Goal: Check status: Check status

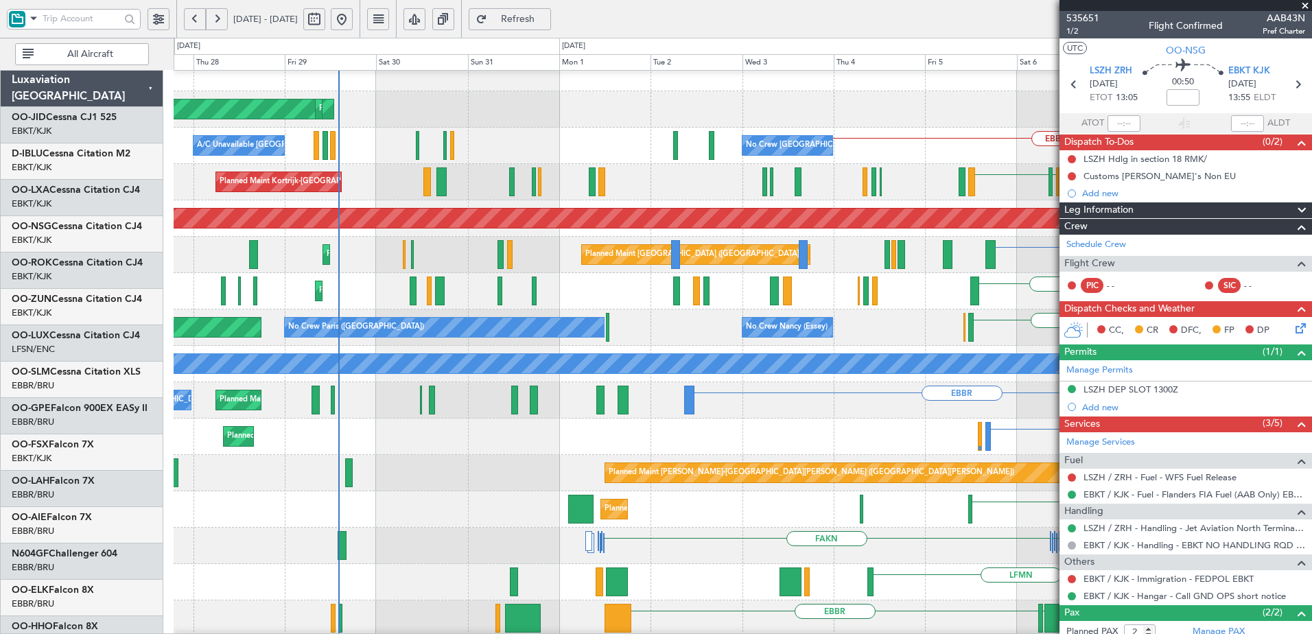
click at [1290, 271] on fb-app "[DATE] - [DATE] Refresh Quick Links All Aircraft LHPP AOG Maint [GEOGRAPHIC_DAT…" at bounding box center [656, 326] width 1312 height 618
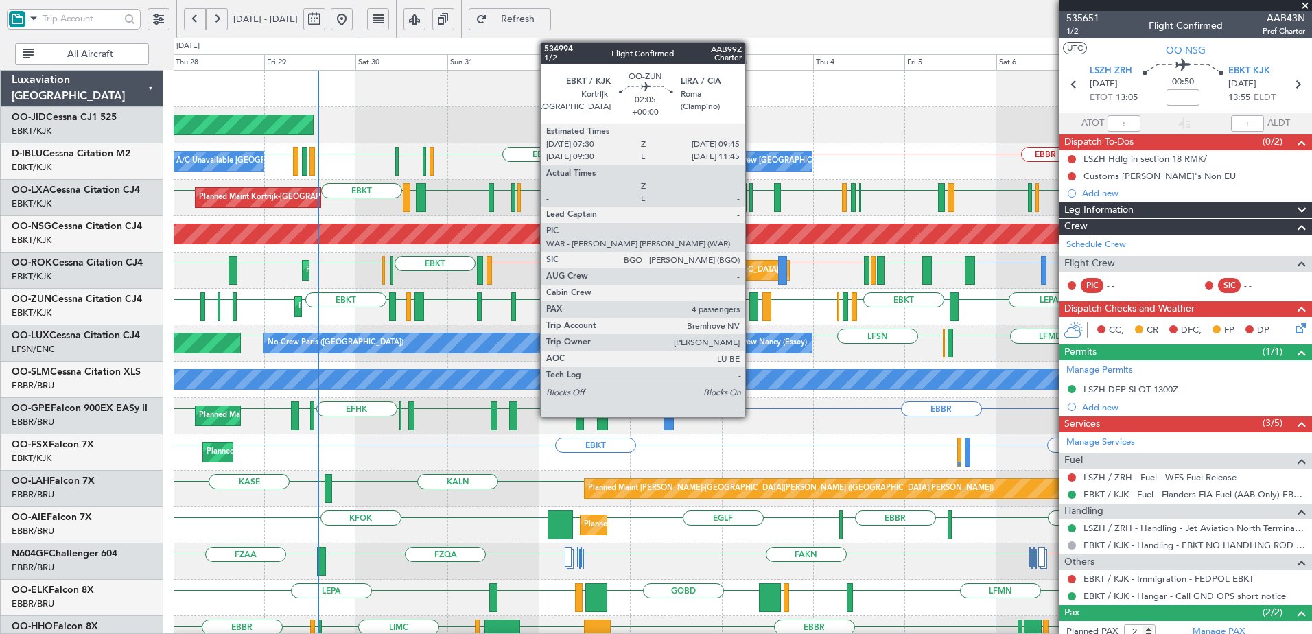
click at [751, 306] on div at bounding box center [753, 306] width 9 height 29
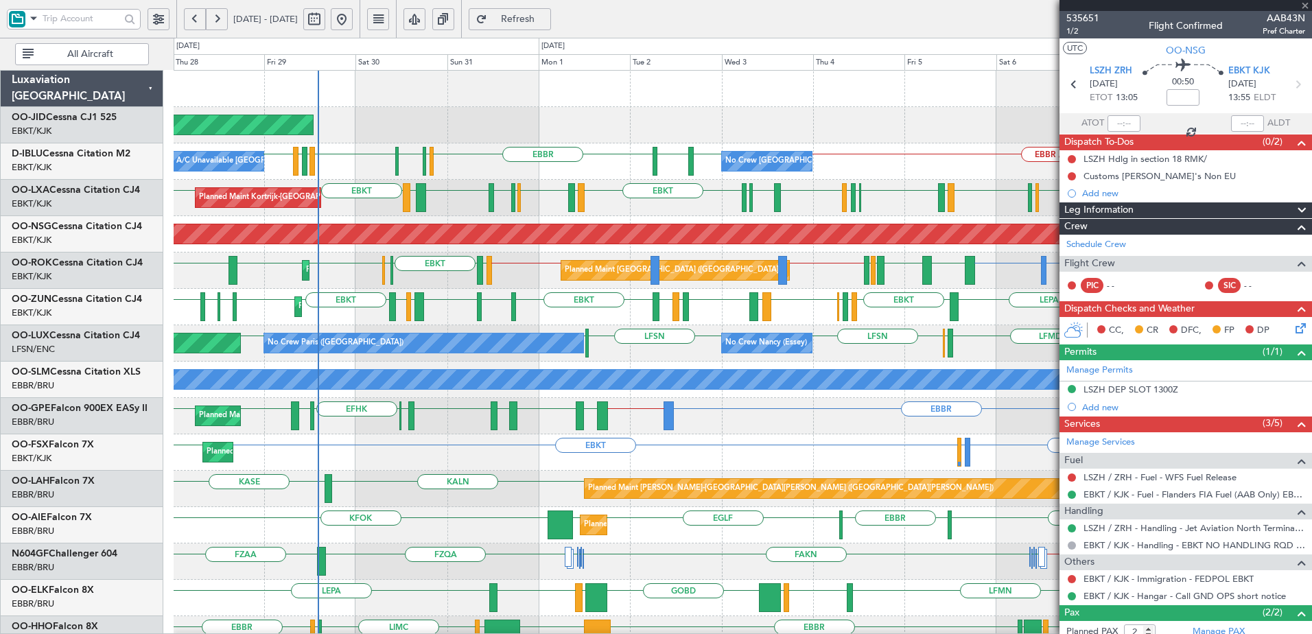
type input "4"
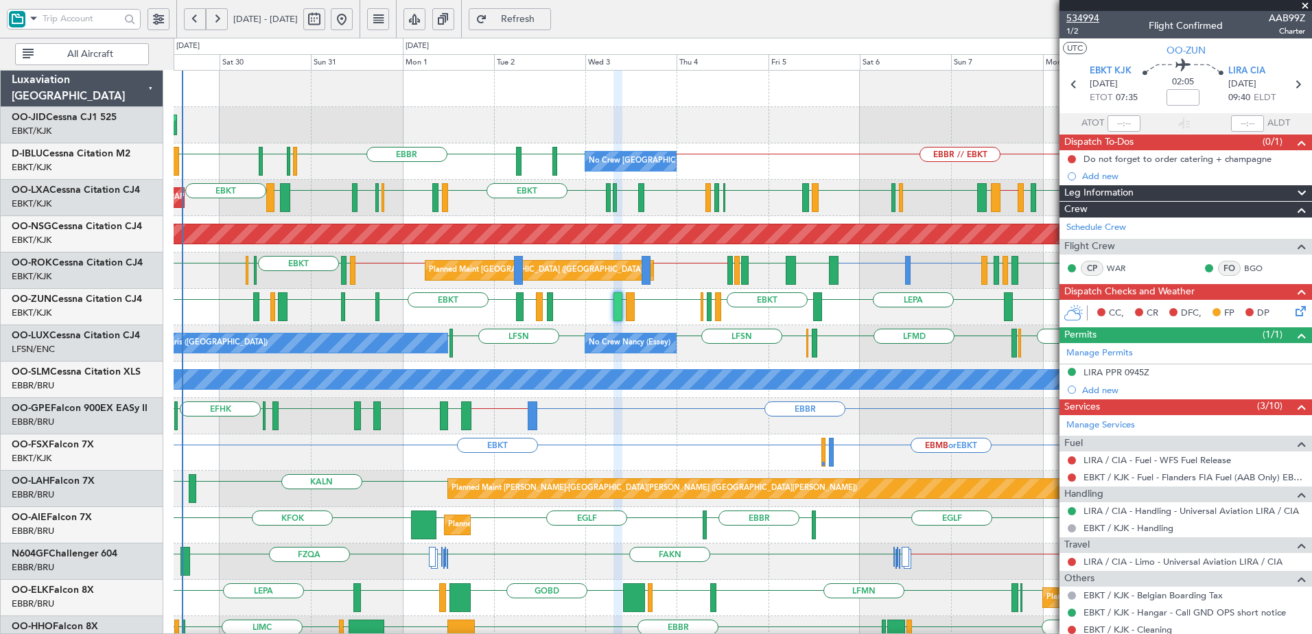
click at [1083, 19] on span "534994" at bounding box center [1082, 18] width 33 height 14
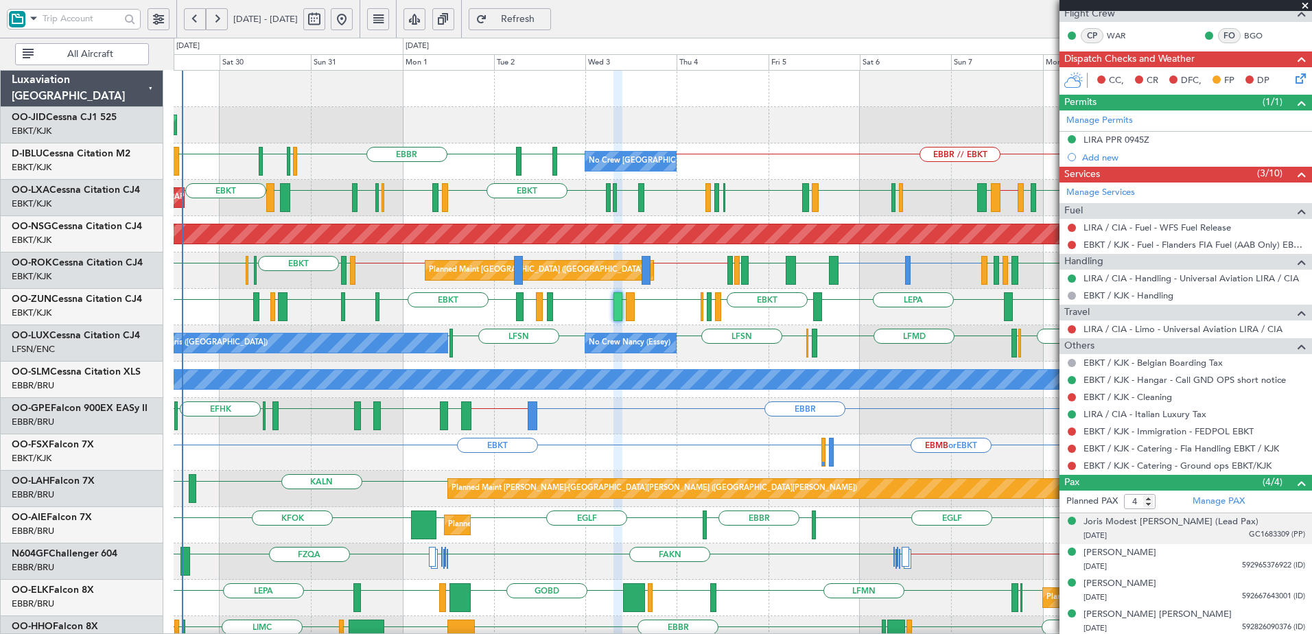
scroll to position [235, 0]
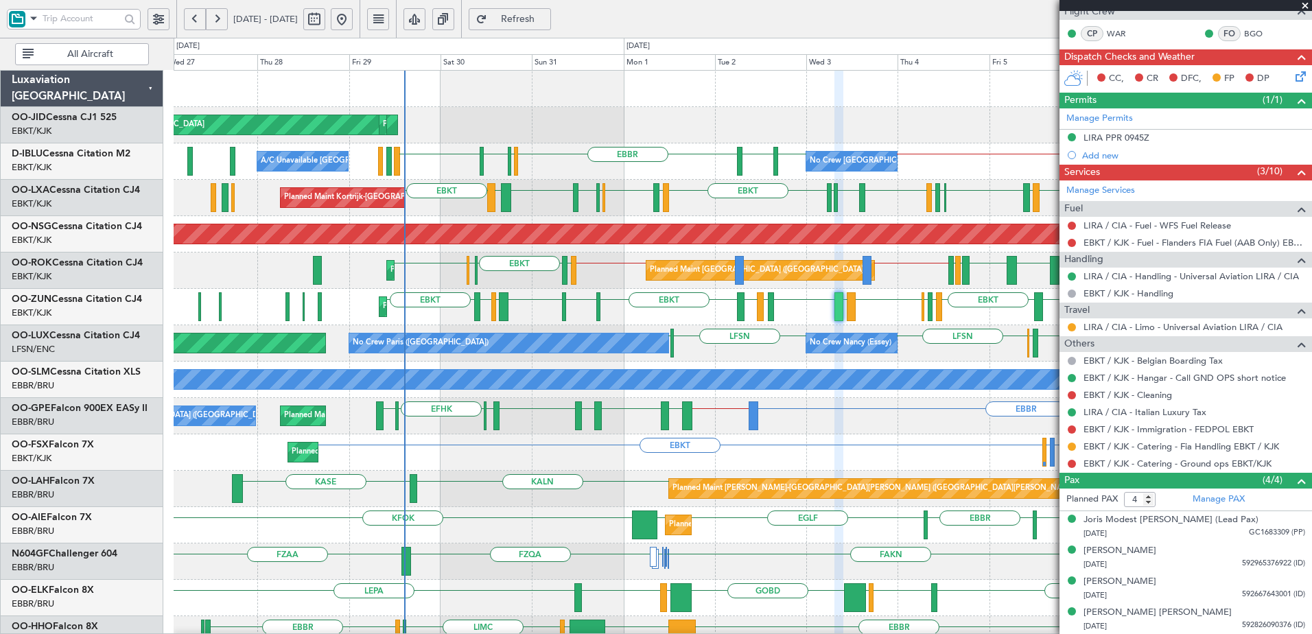
click at [605, 283] on div "EBBR // EBKT LFMN or EBKT EBKT EBKT [GEOGRAPHIC_DATA] EBKT EBKT LEBB LFMQ LFPB …" at bounding box center [743, 271] width 1138 height 36
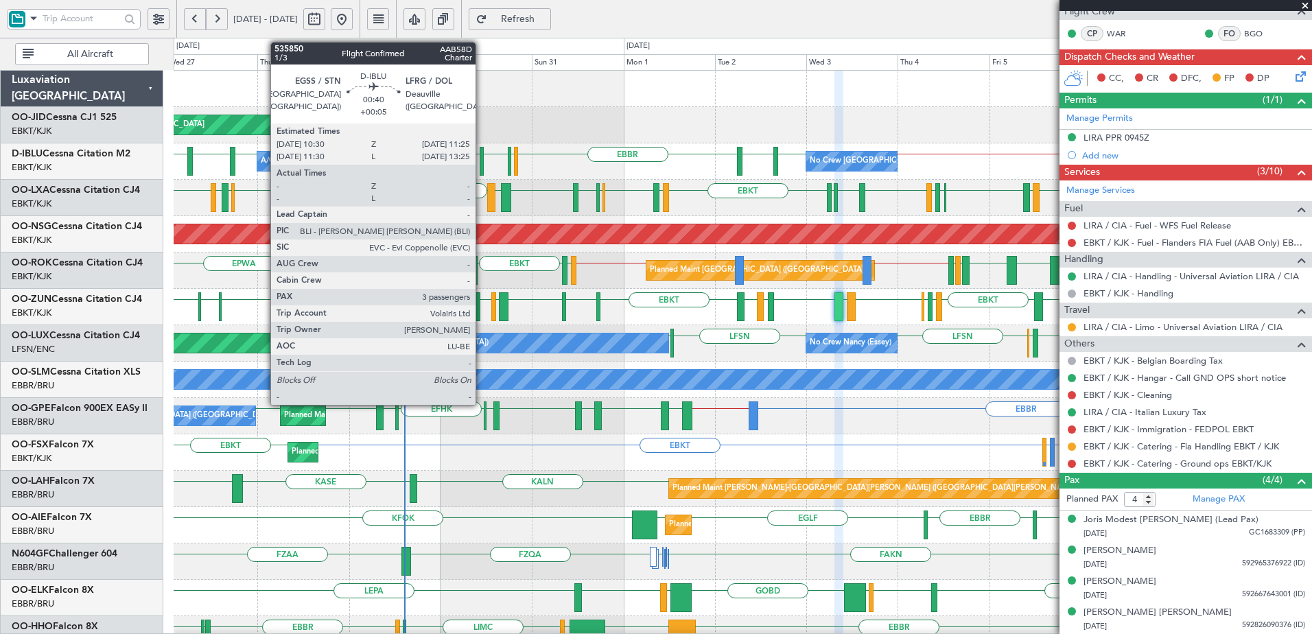
click at [482, 162] on div at bounding box center [482, 161] width 4 height 29
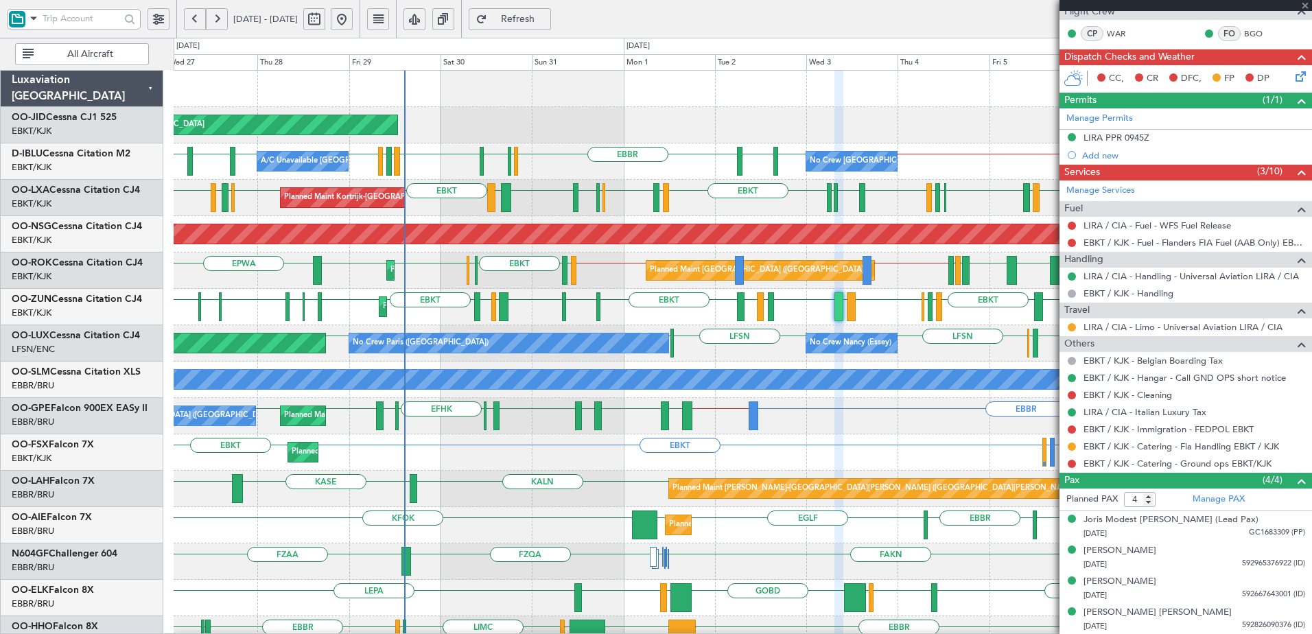
type input "+00:05"
type input "3"
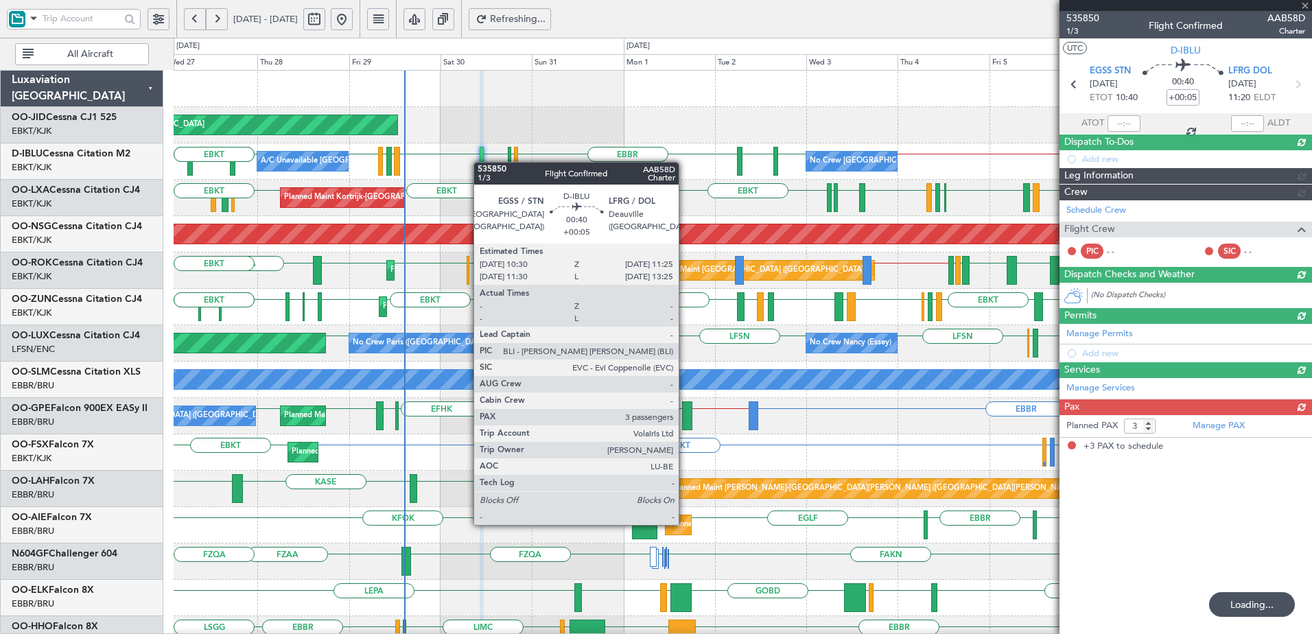
scroll to position [0, 0]
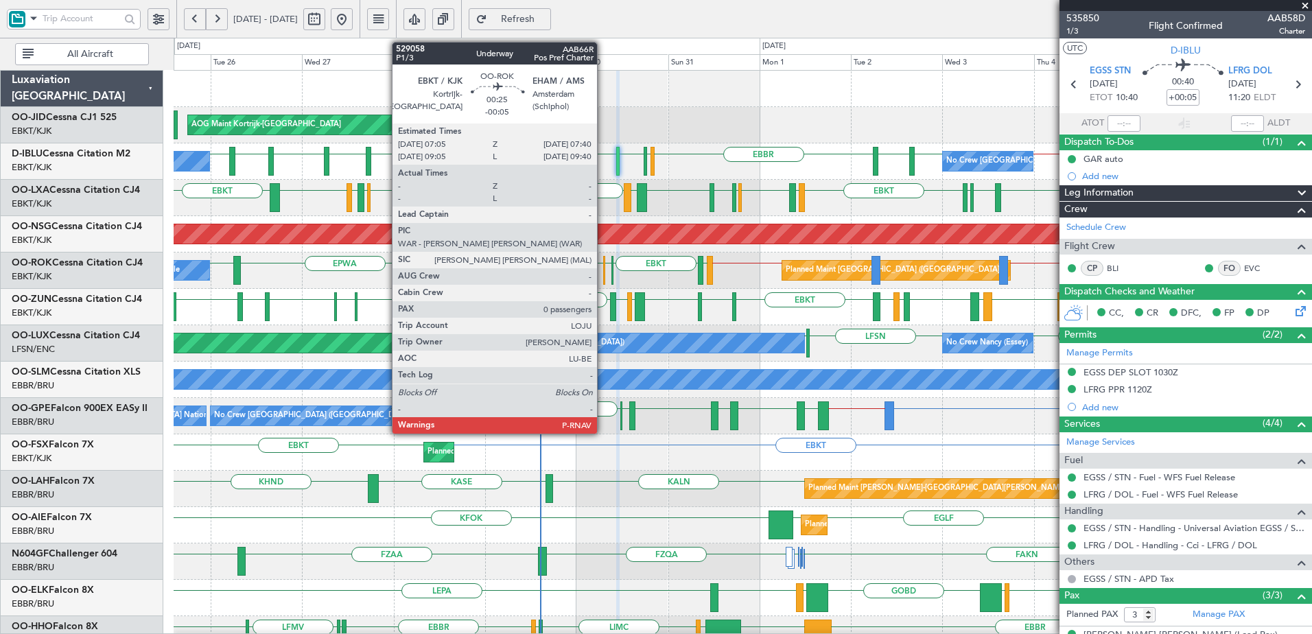
click at [603, 274] on div at bounding box center [604, 270] width 3 height 29
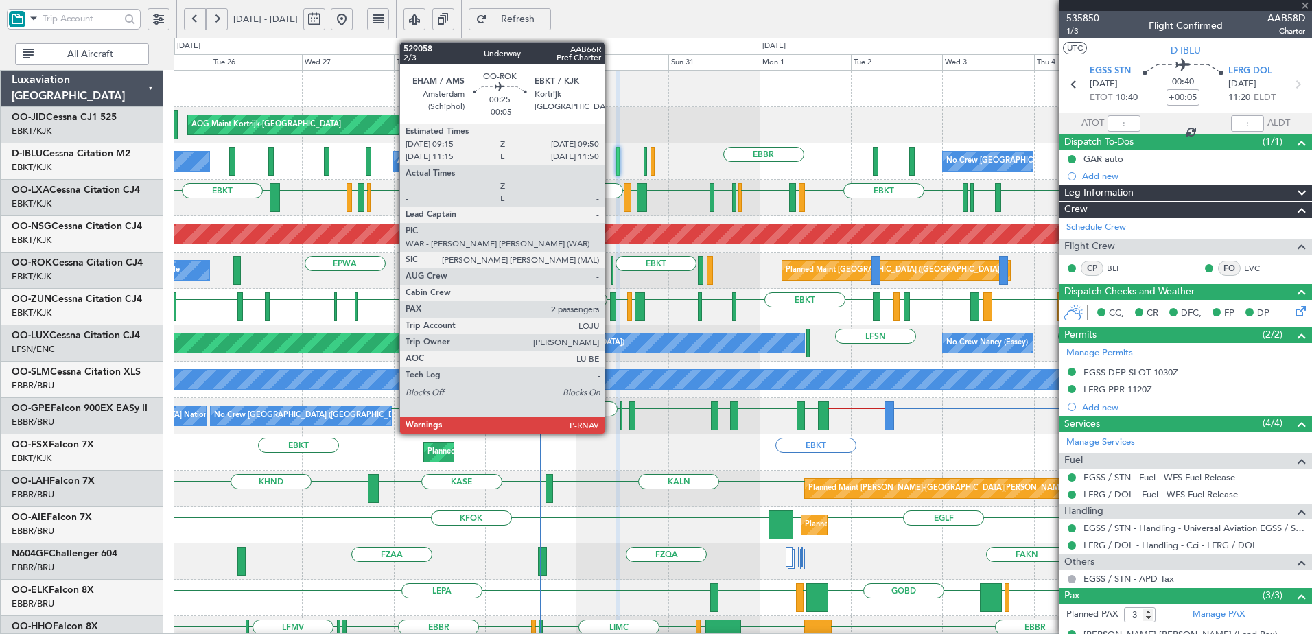
type input "-00:05"
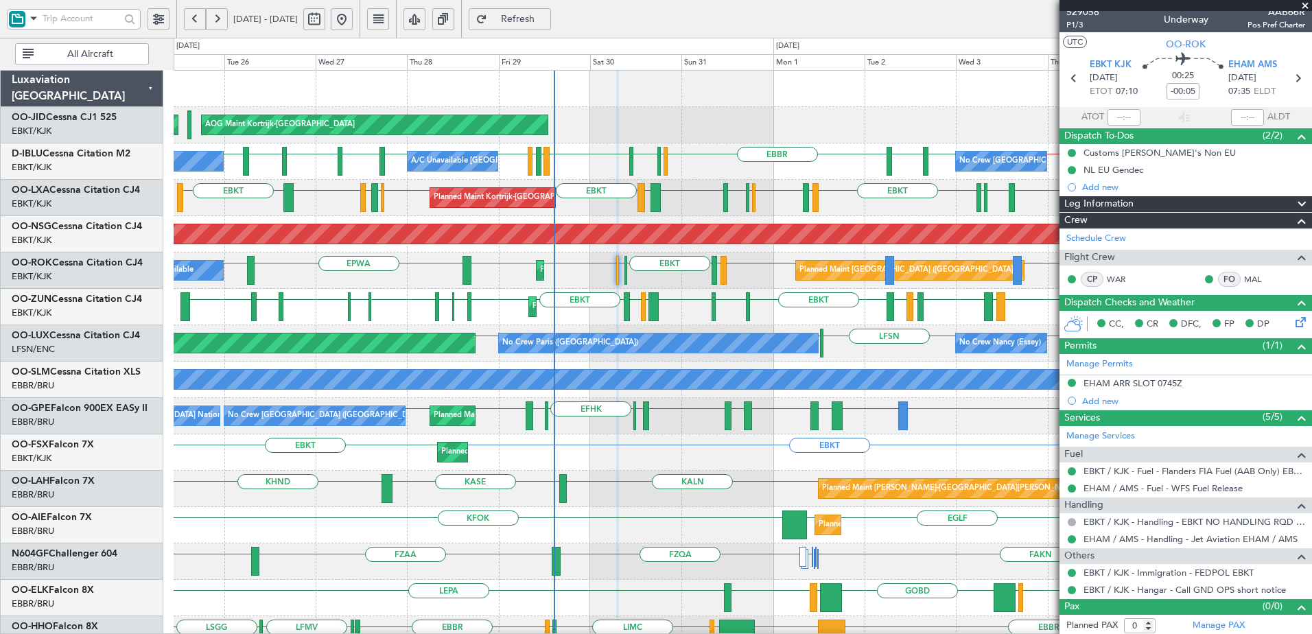
scroll to position [9, 0]
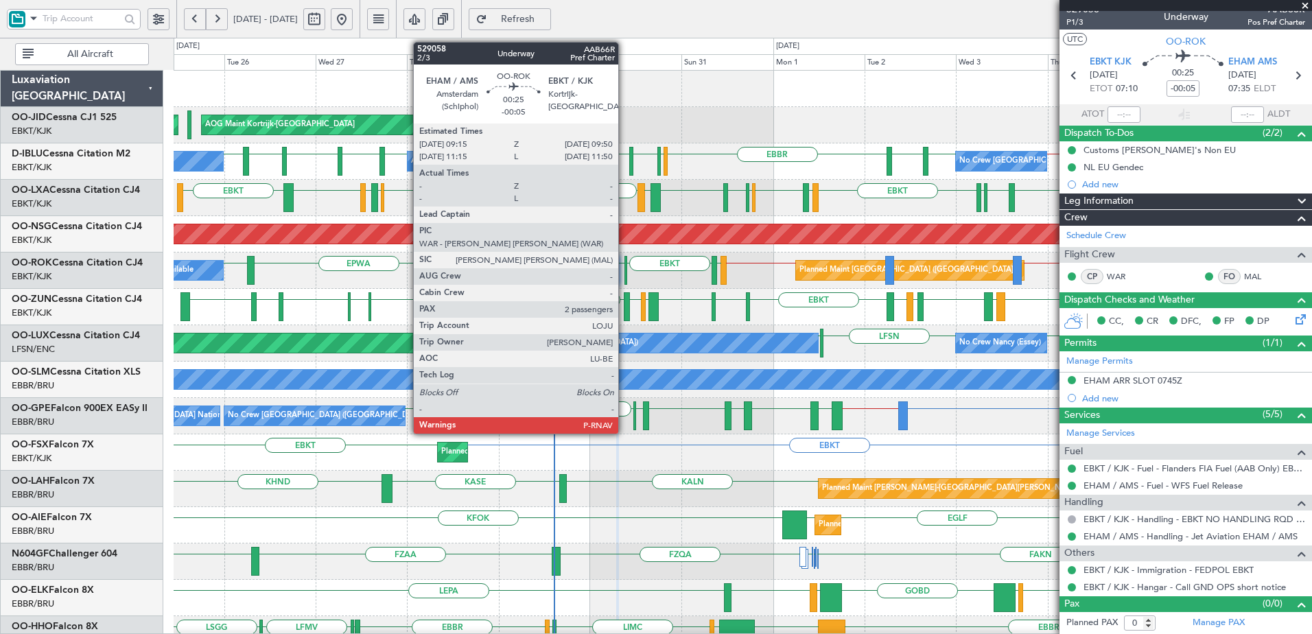
click at [624, 265] on div at bounding box center [625, 270] width 3 height 29
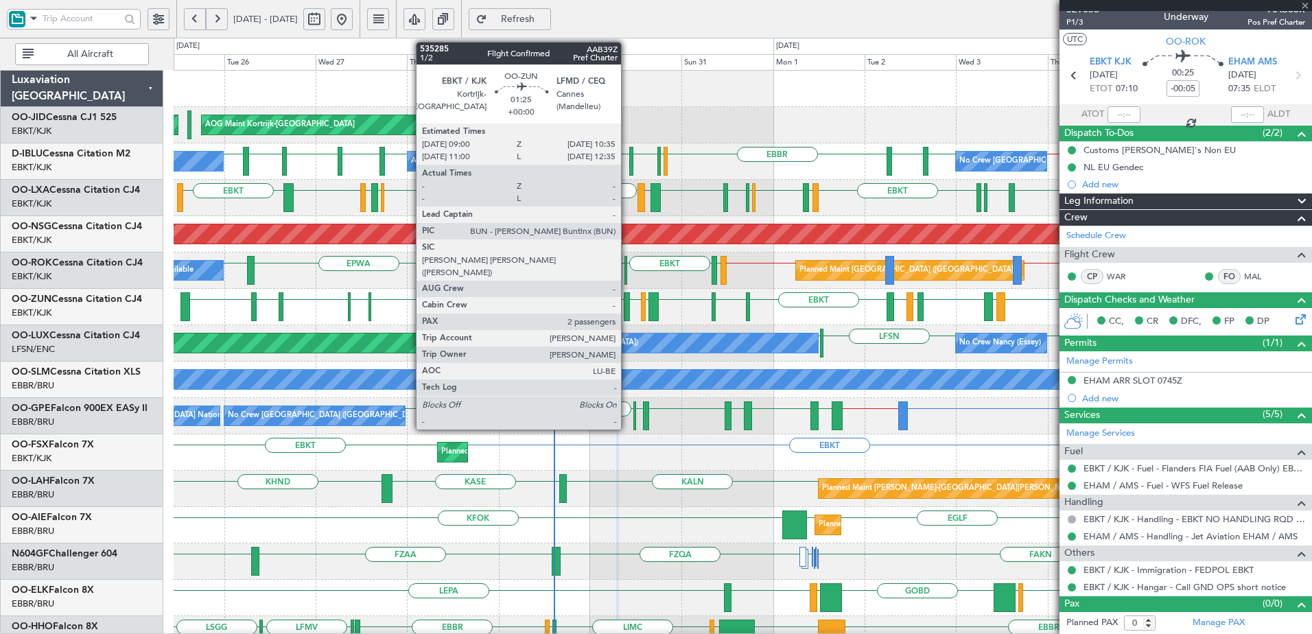
type input "2"
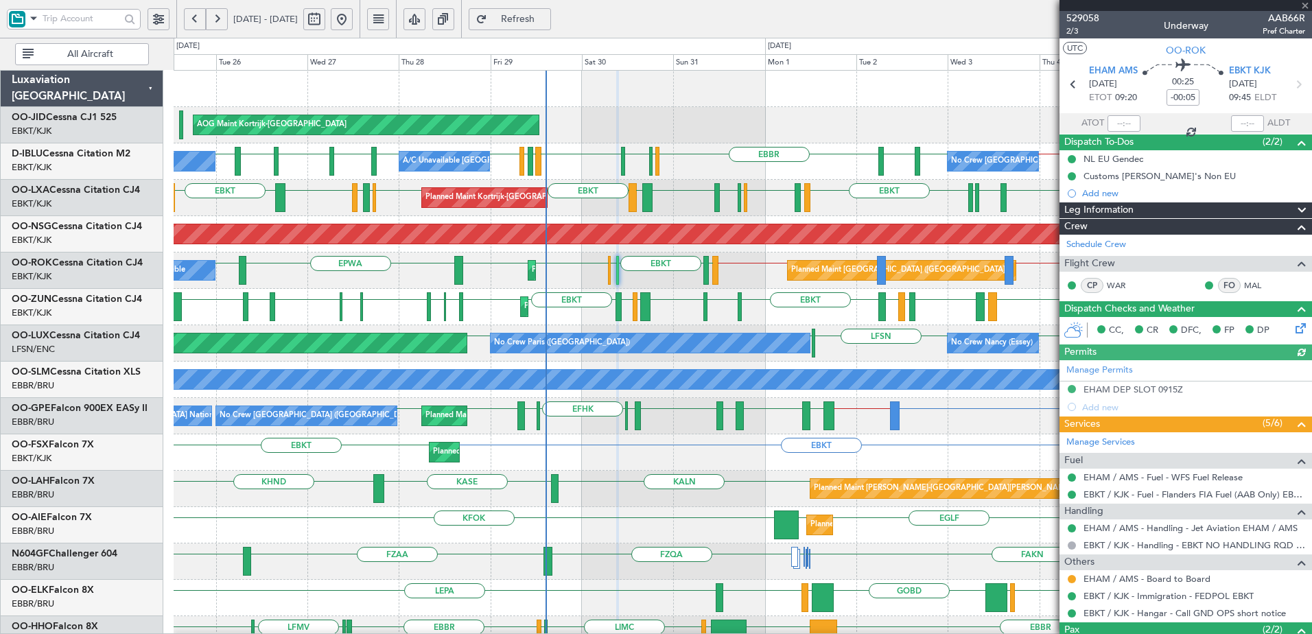
scroll to position [88, 0]
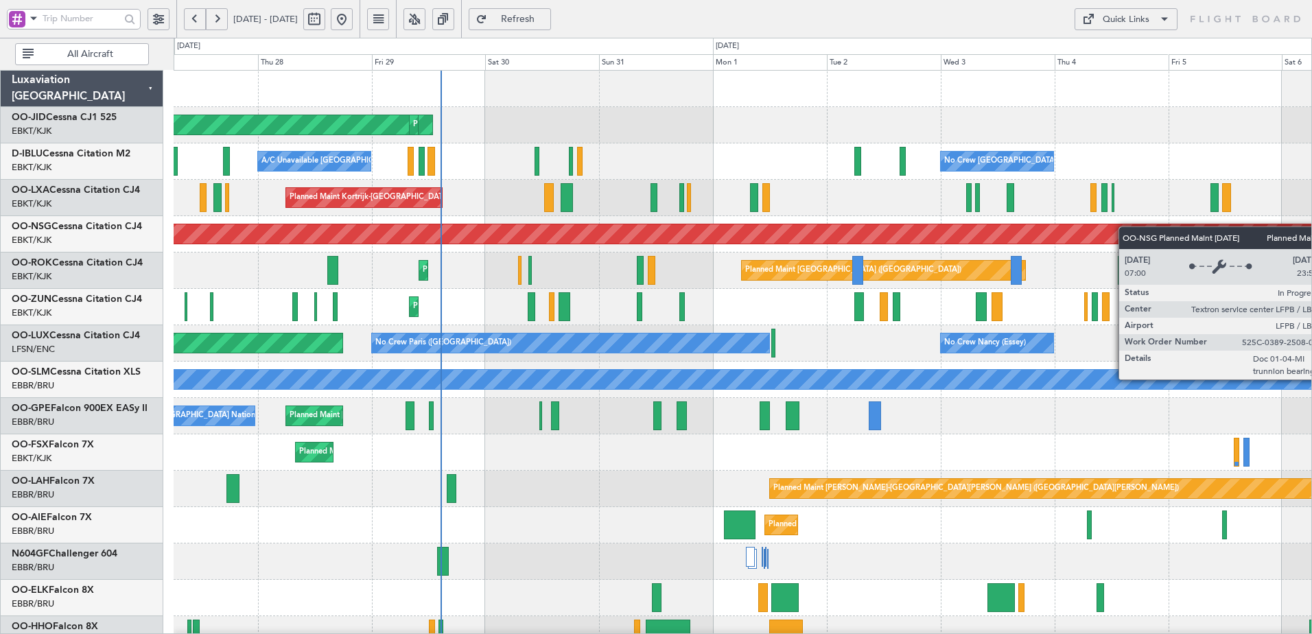
click at [898, 224] on div "AOG Maint Kortrijk-[GEOGRAPHIC_DATA] Planned Maint [GEOGRAPHIC_DATA]-[GEOGRAPHI…" at bounding box center [743, 580] width 1138 height 1018
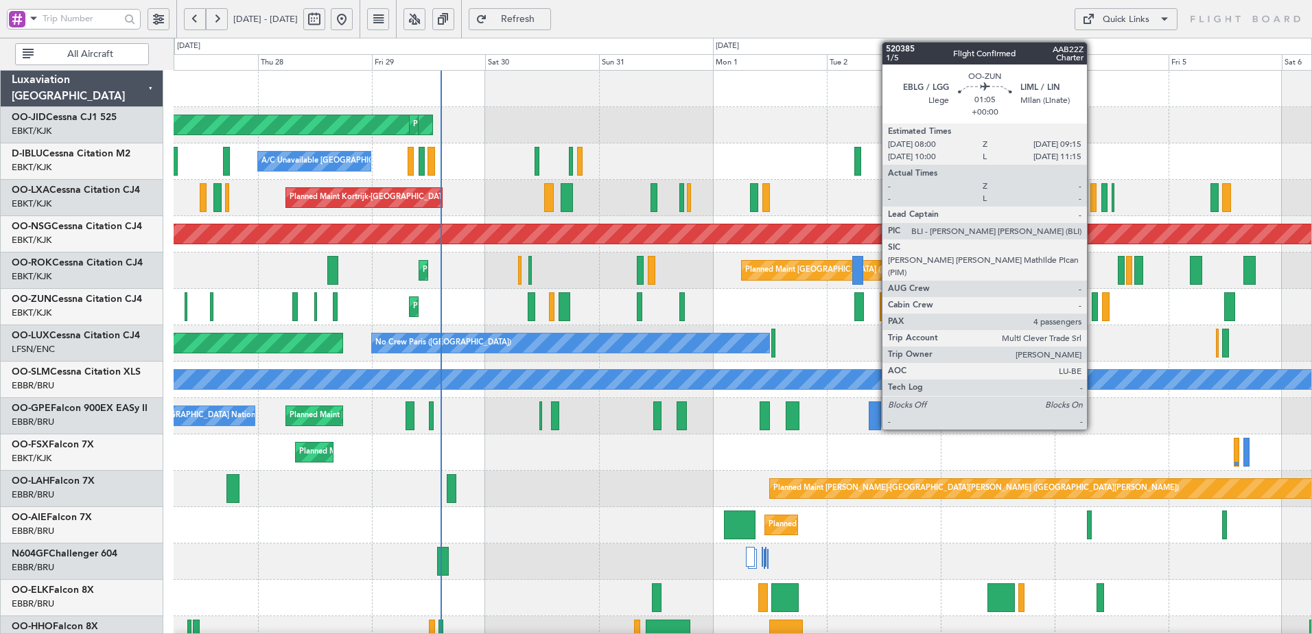
click at [1093, 313] on div at bounding box center [1095, 306] width 6 height 29
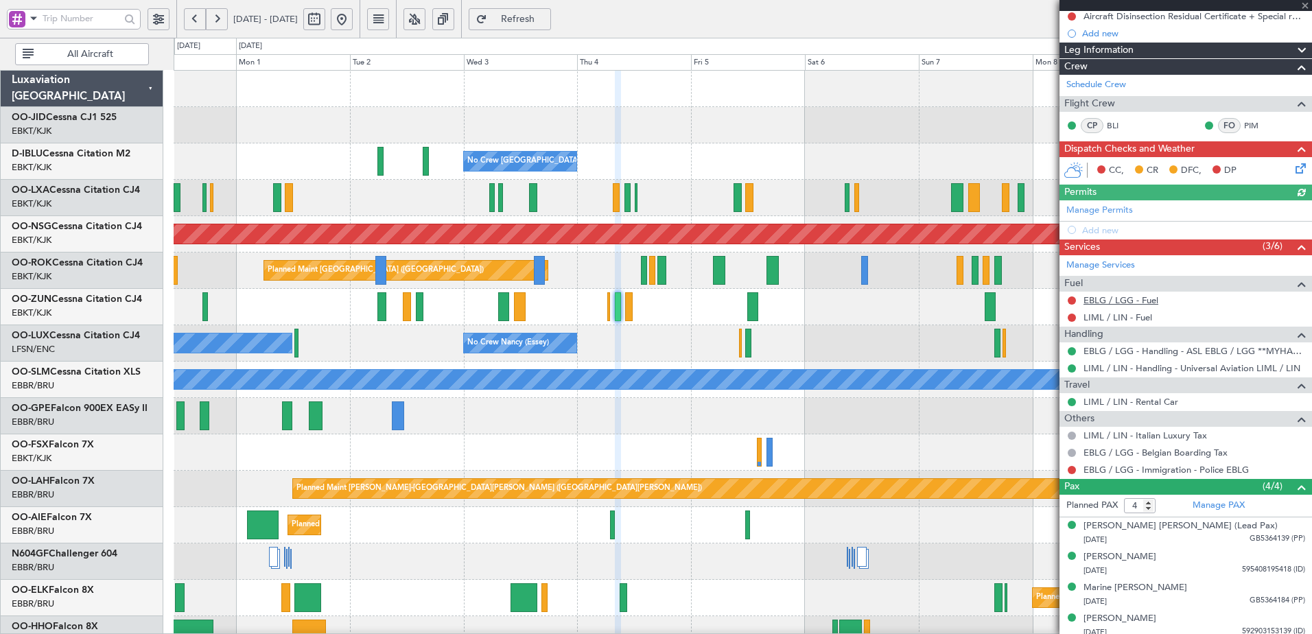
scroll to position [200, 0]
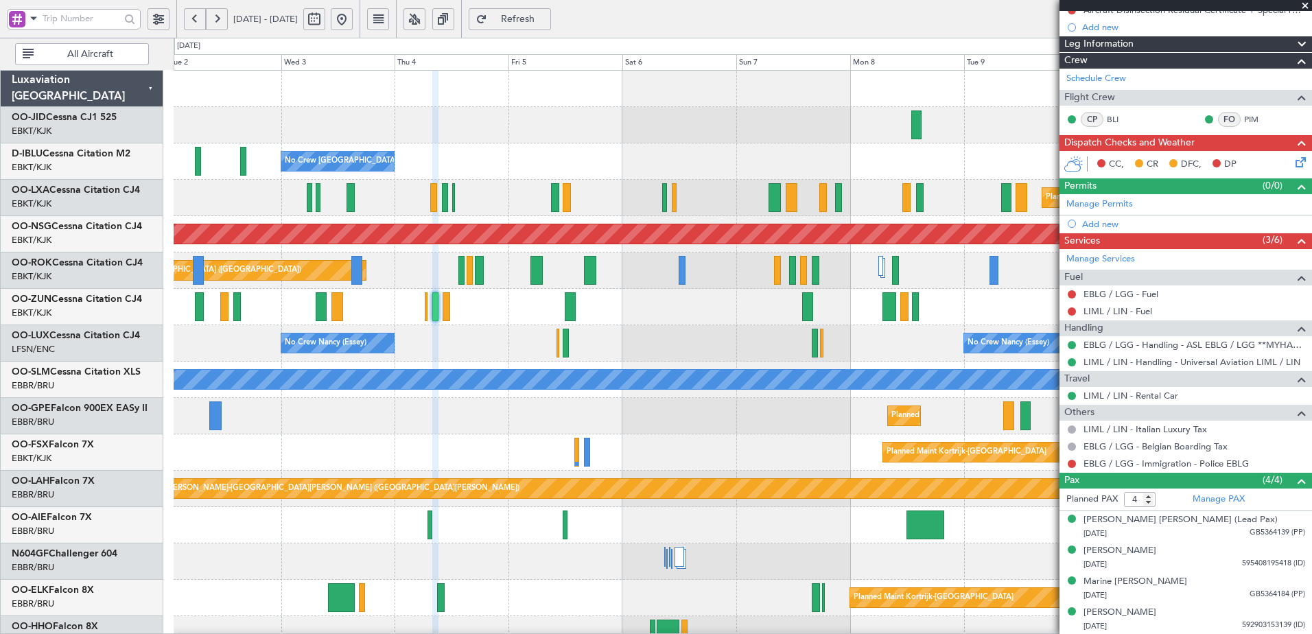
click at [814, 322] on div at bounding box center [743, 307] width 1138 height 36
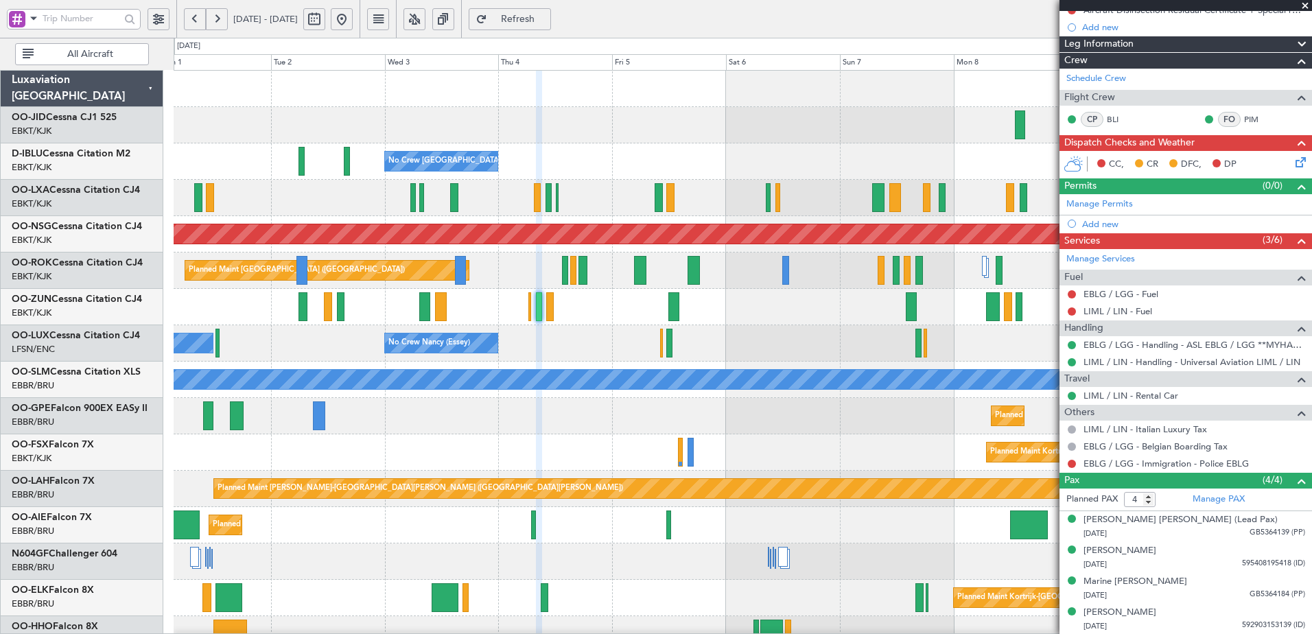
click at [491, 202] on div "Planned Maint [GEOGRAPHIC_DATA] ([GEOGRAPHIC_DATA] National)" at bounding box center [743, 198] width 1138 height 36
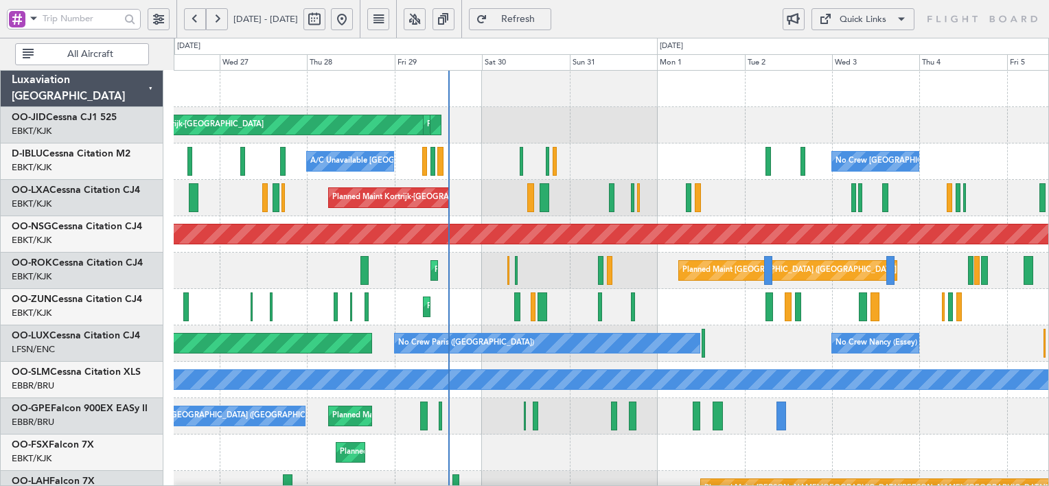
click at [546, 23] on span "Refresh" at bounding box center [518, 19] width 56 height 10
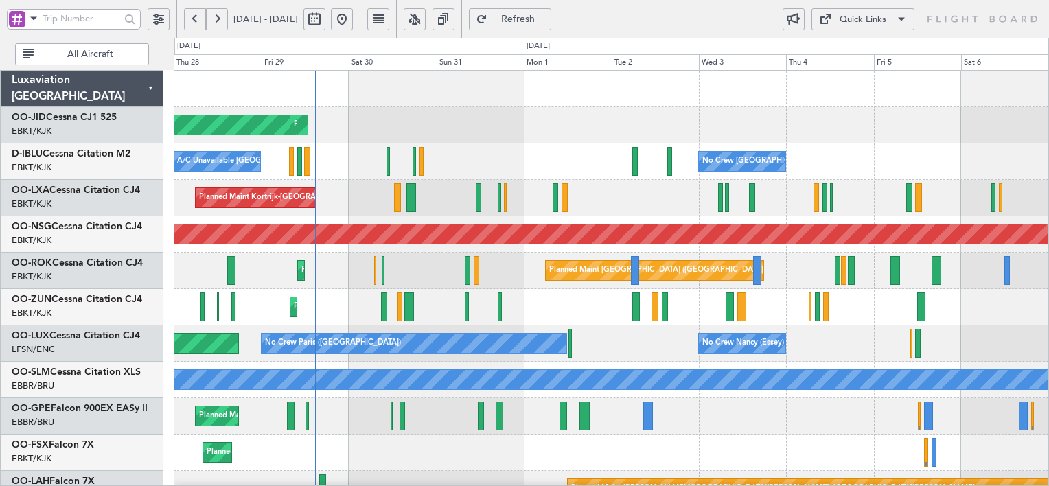
click at [607, 134] on div "AOG Maint Kortrijk-Wevelgem Planned Maint Kortrijk-Wevelgem" at bounding box center [611, 125] width 874 height 36
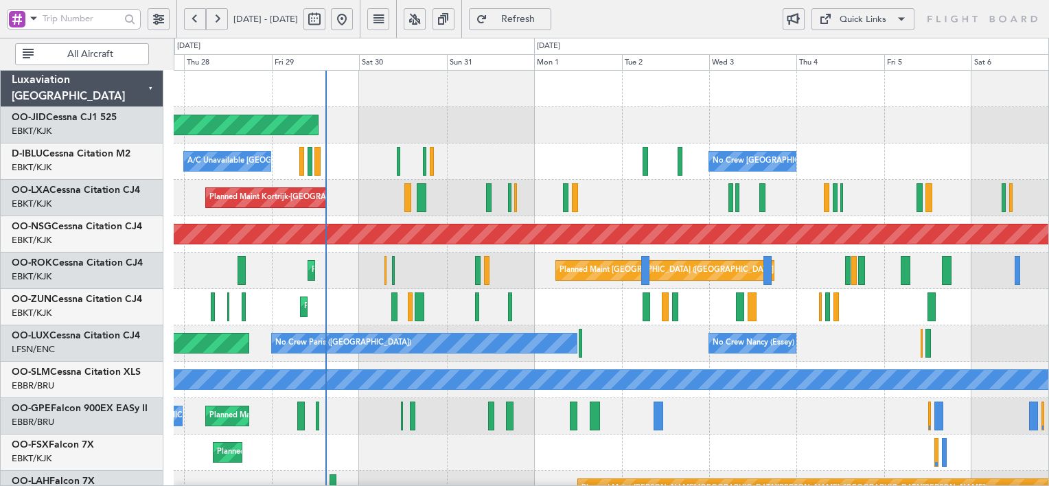
click at [614, 172] on div "No Crew Brussels (Brussels National) A/C Unavailable Kortrijk-Wevelgem No Crew …" at bounding box center [611, 161] width 874 height 36
